Goal: Find specific page/section

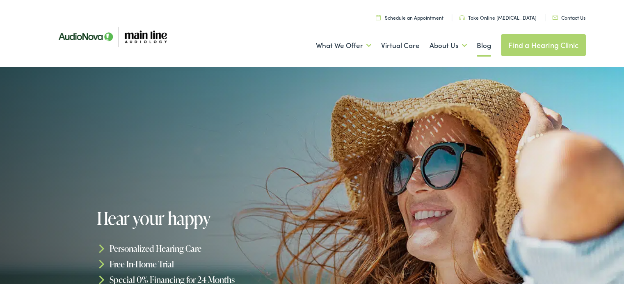
drag, startPoint x: 0, startPoint y: 0, endPoint x: 473, endPoint y: 55, distance: 476.0
click at [477, 55] on link "Blog" at bounding box center [484, 44] width 14 height 30
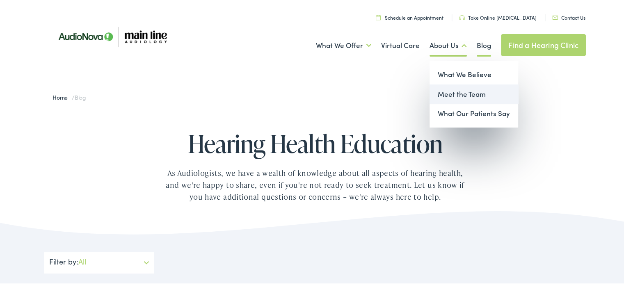
click at [453, 90] on link "Meet the Team" at bounding box center [474, 93] width 89 height 20
